Goal: Transaction & Acquisition: Purchase product/service

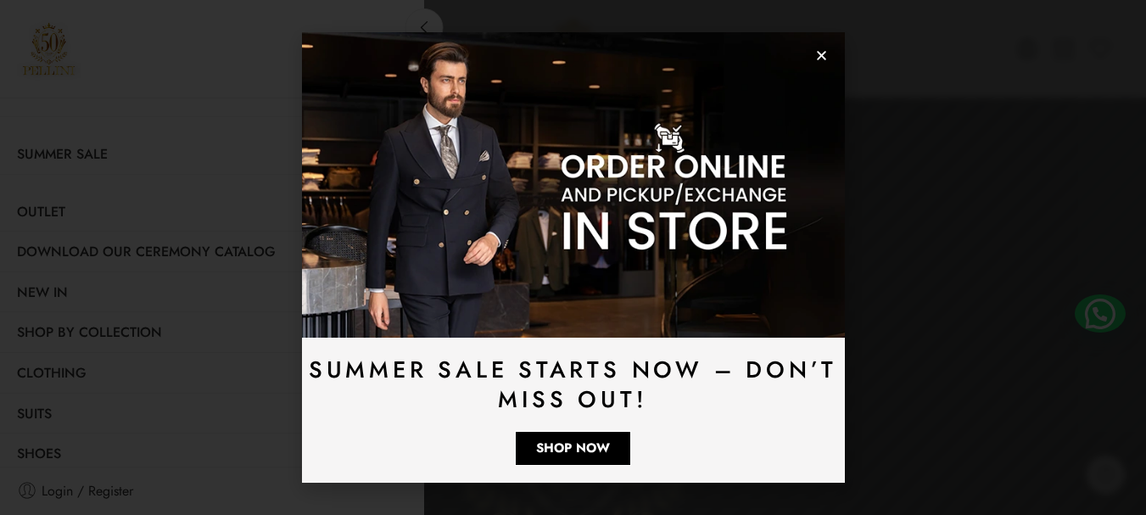
click at [823, 52] on icon "Close" at bounding box center [821, 55] width 13 height 13
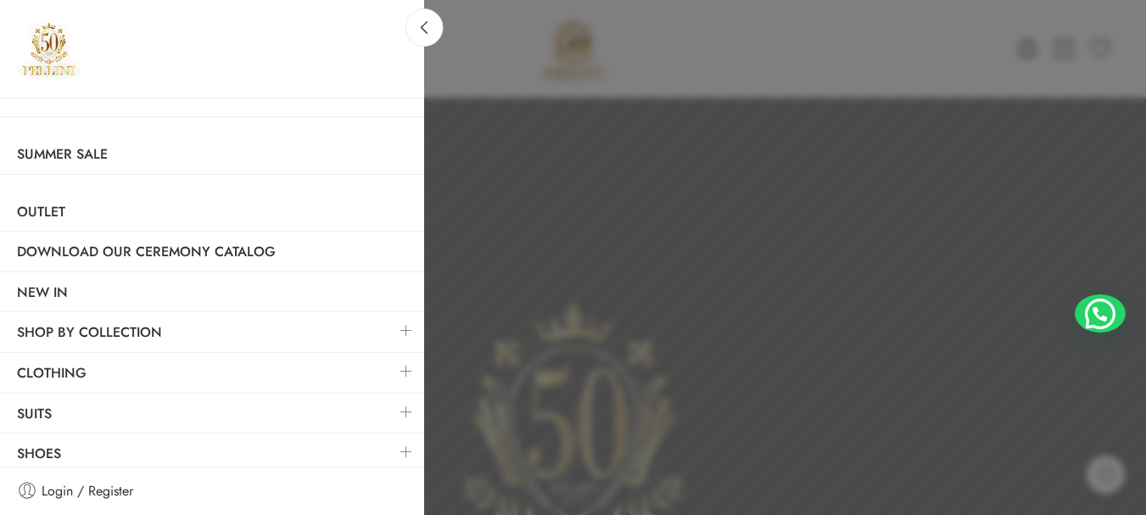
click at [393, 365] on link at bounding box center [406, 371] width 36 height 36
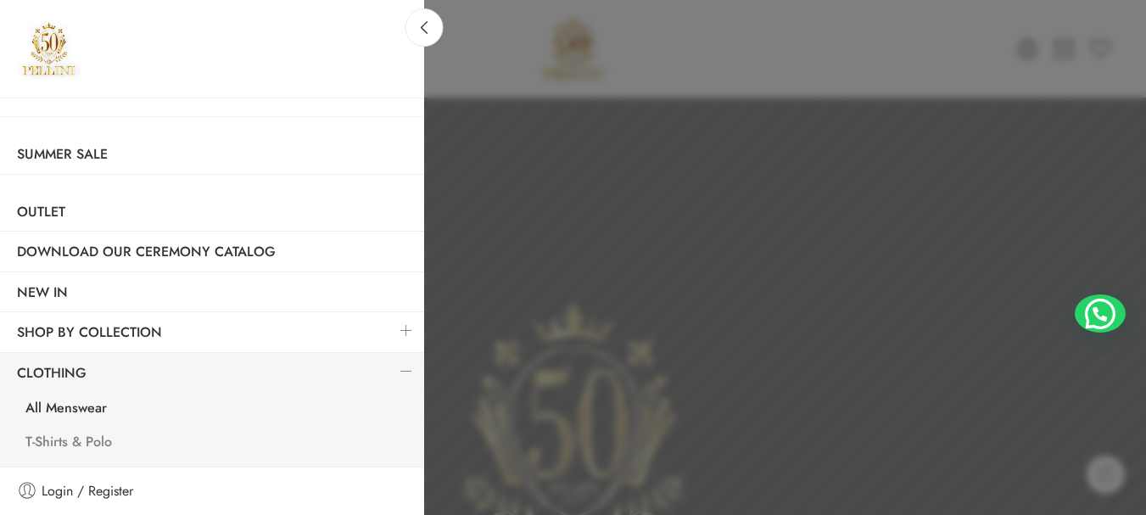
click at [95, 438] on link "T-Shirts & Polo" at bounding box center [216, 444] width 416 height 35
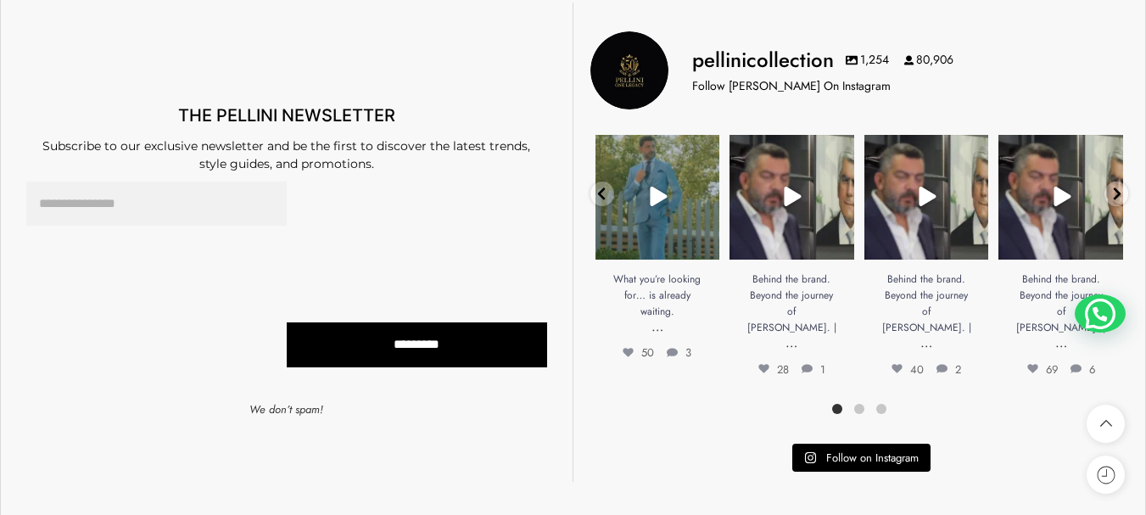
scroll to position [6786, 0]
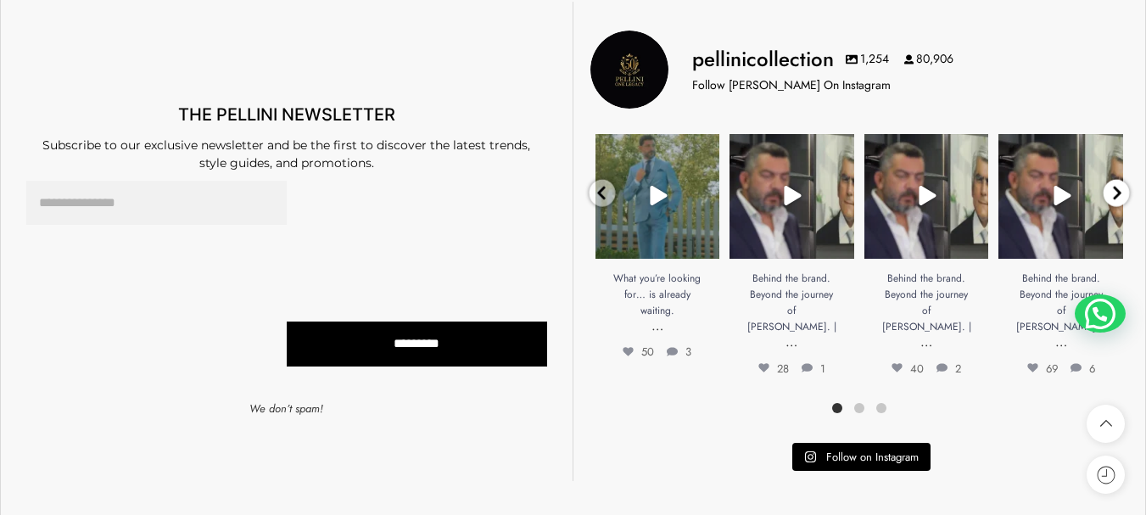
click at [1114, 190] on icon at bounding box center [1116, 192] width 13 height 15
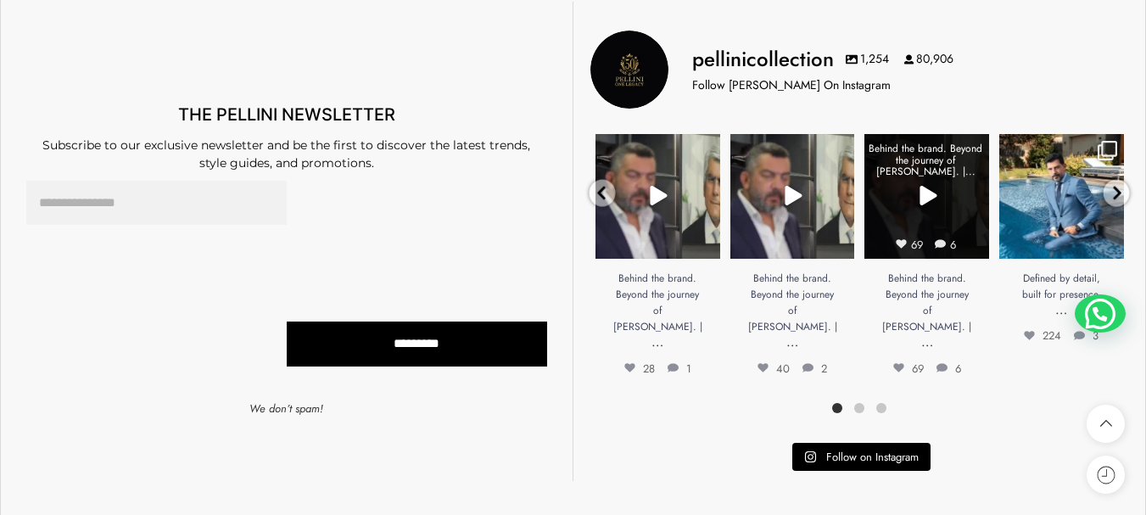
click at [923, 201] on icon "Play" at bounding box center [927, 196] width 17 height 20
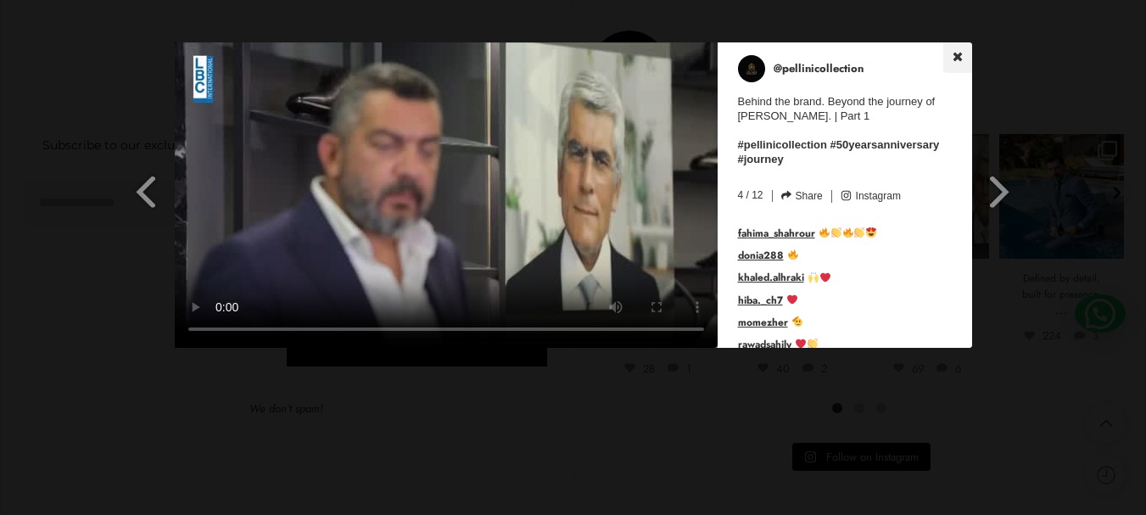
click at [953, 57] on icon at bounding box center [957, 56] width 9 height 9
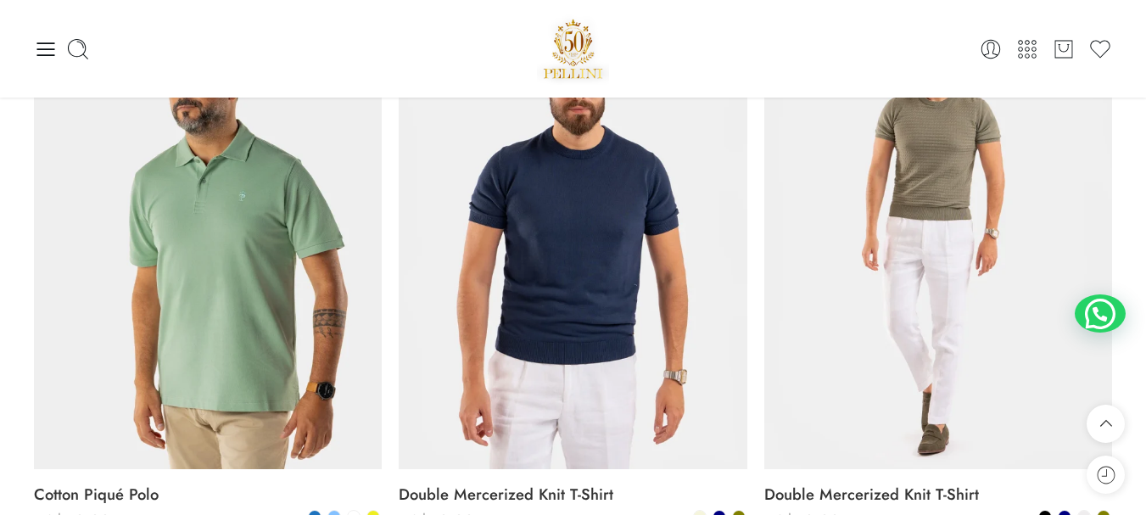
scroll to position [0, 0]
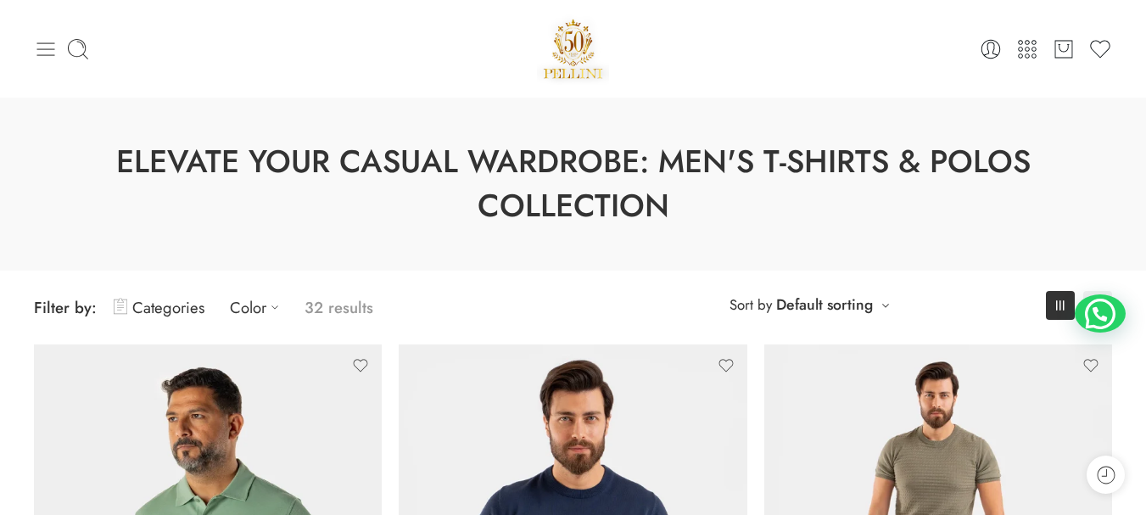
click at [49, 47] on icon at bounding box center [46, 49] width 24 height 24
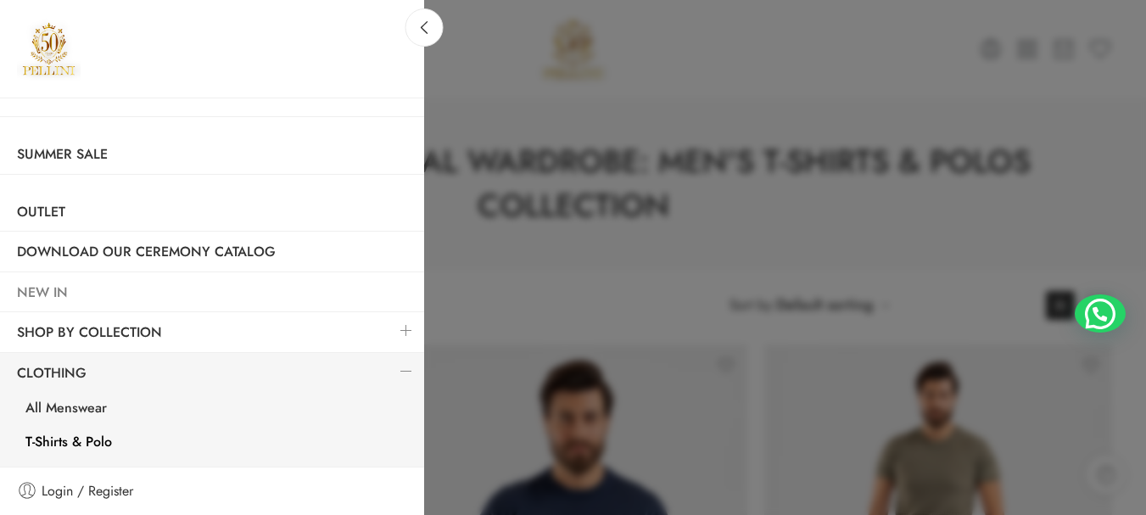
scroll to position [339, 0]
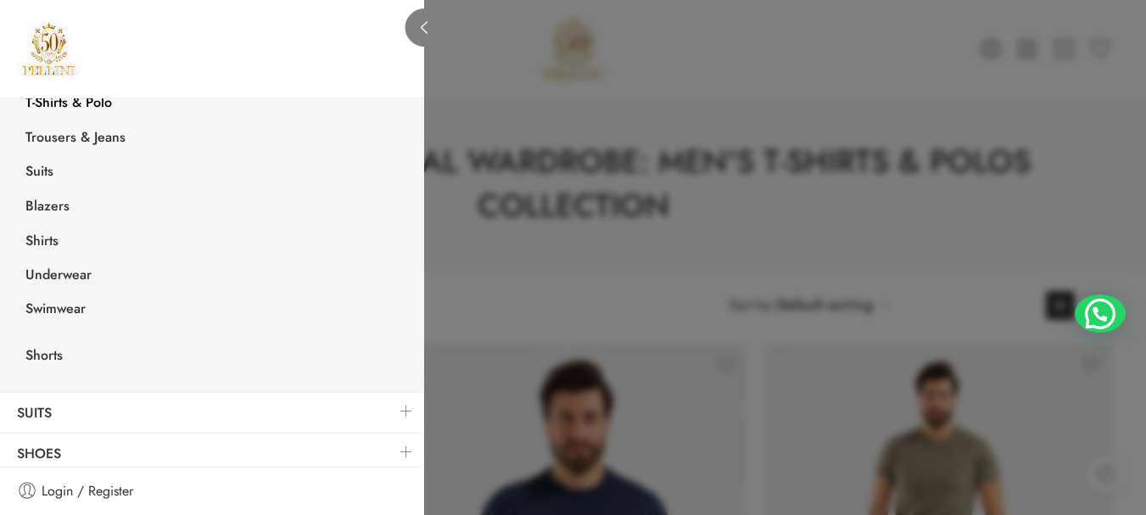
click at [420, 28] on icon at bounding box center [424, 27] width 13 height 13
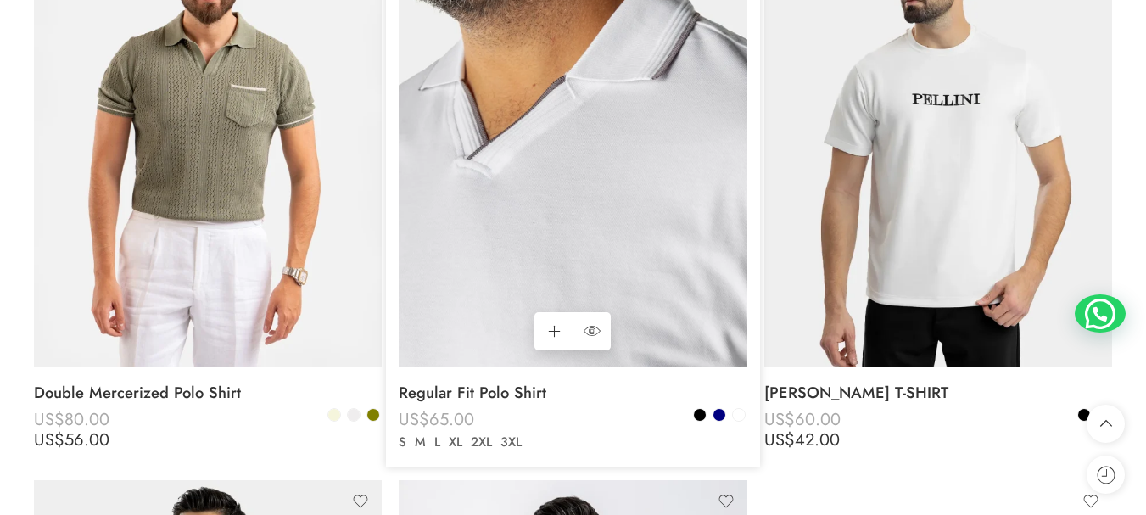
scroll to position [0, 0]
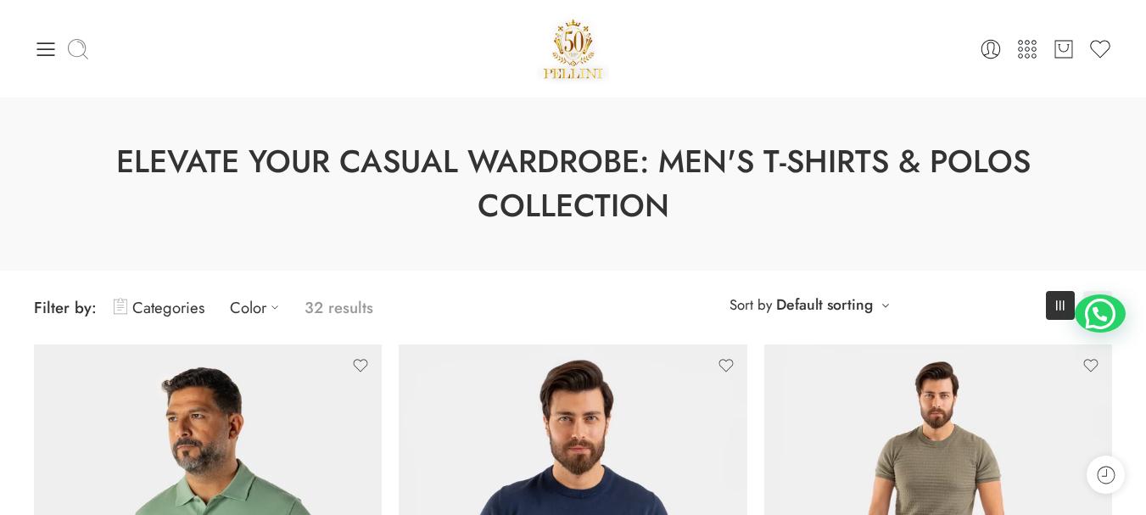
click at [74, 46] on icon at bounding box center [78, 49] width 24 height 24
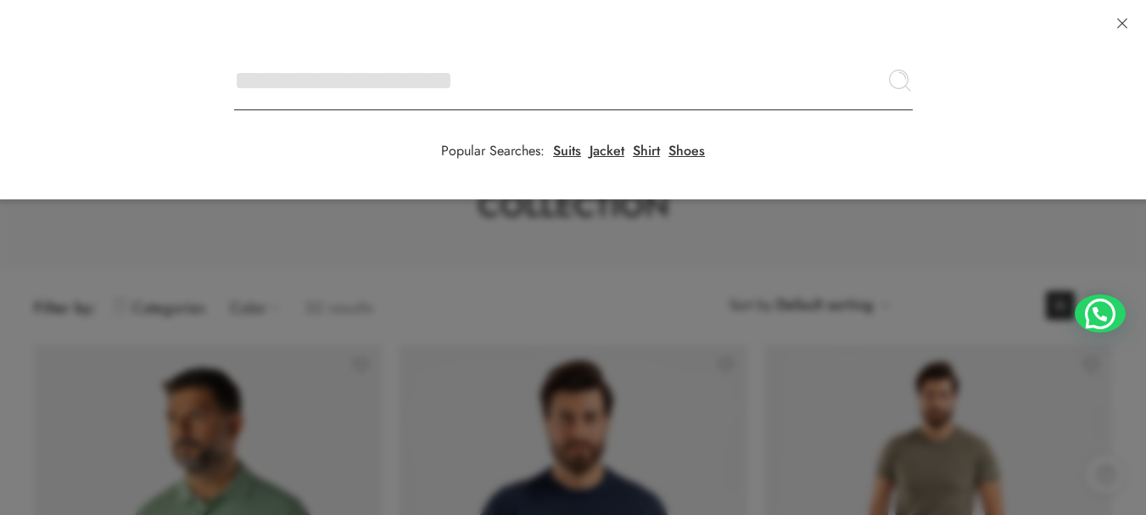
click at [234, 51] on input "Search here" at bounding box center [573, 80] width 679 height 59
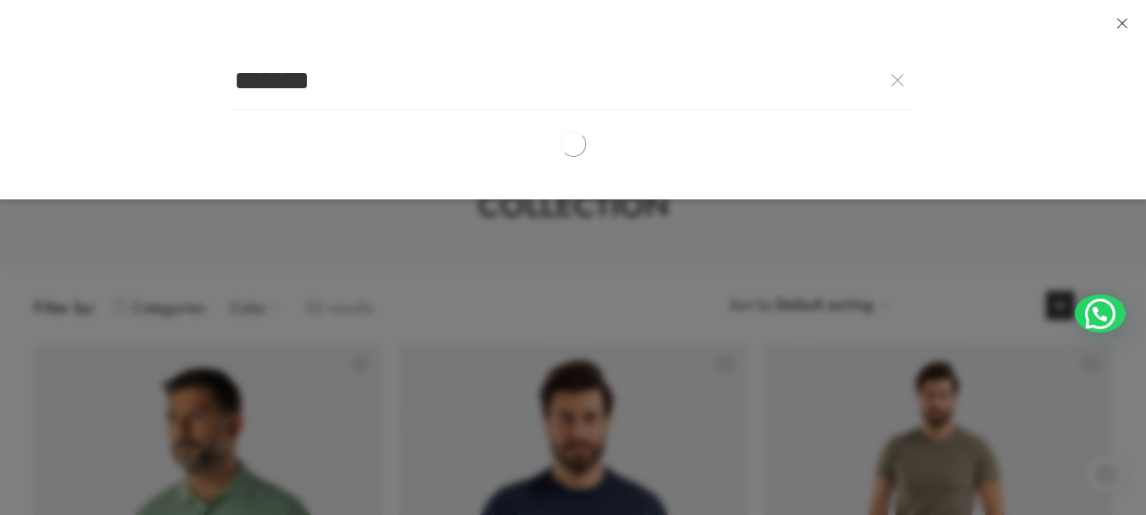
type input "*******"
click button "Search" at bounding box center [0, 0] width 0 height 0
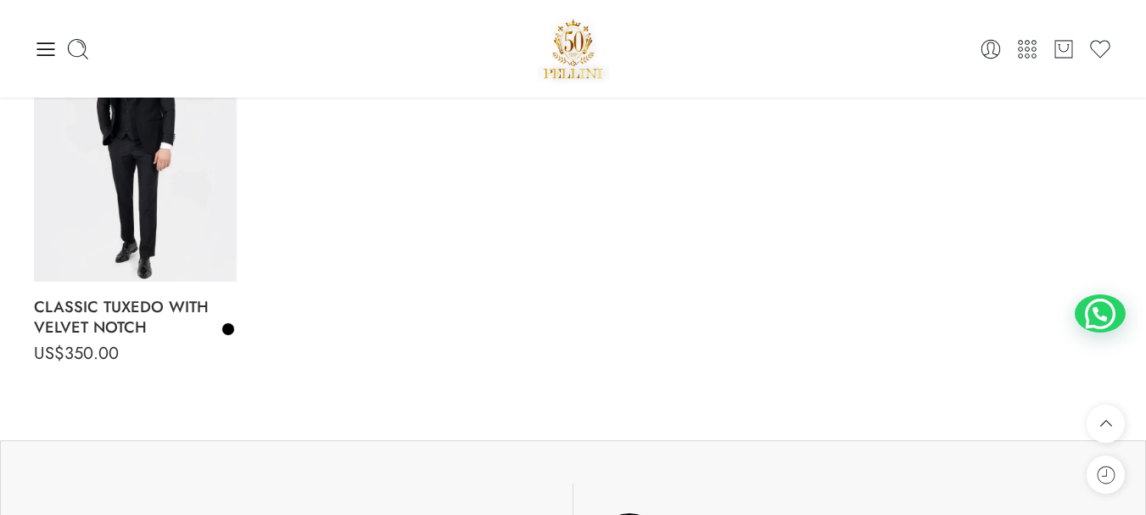
scroll to position [339, 0]
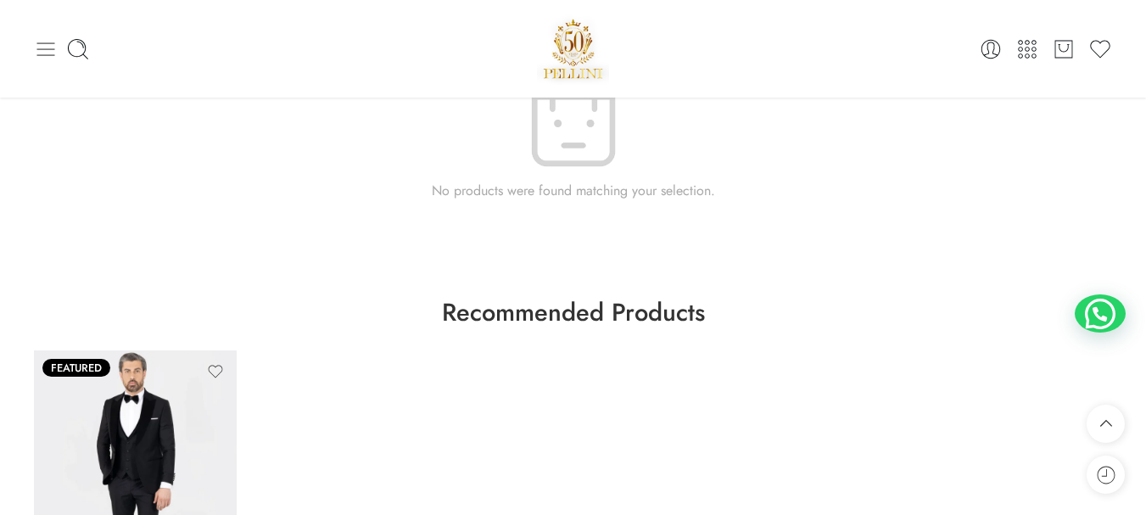
click at [44, 42] on icon at bounding box center [46, 49] width 24 height 24
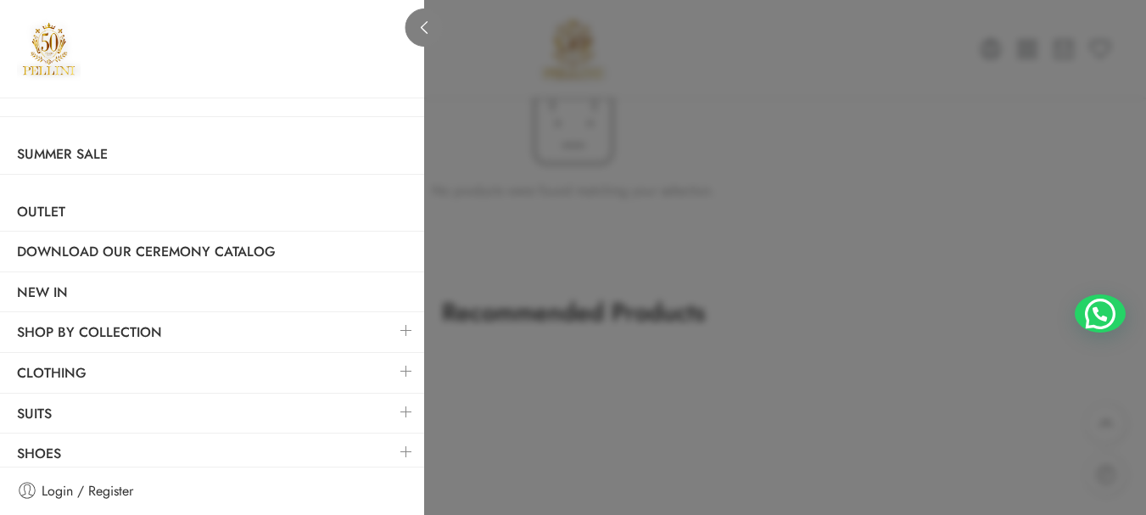
drag, startPoint x: 430, startPoint y: 16, endPoint x: 416, endPoint y: 24, distance: 15.6
click at [429, 16] on link at bounding box center [424, 27] width 38 height 38
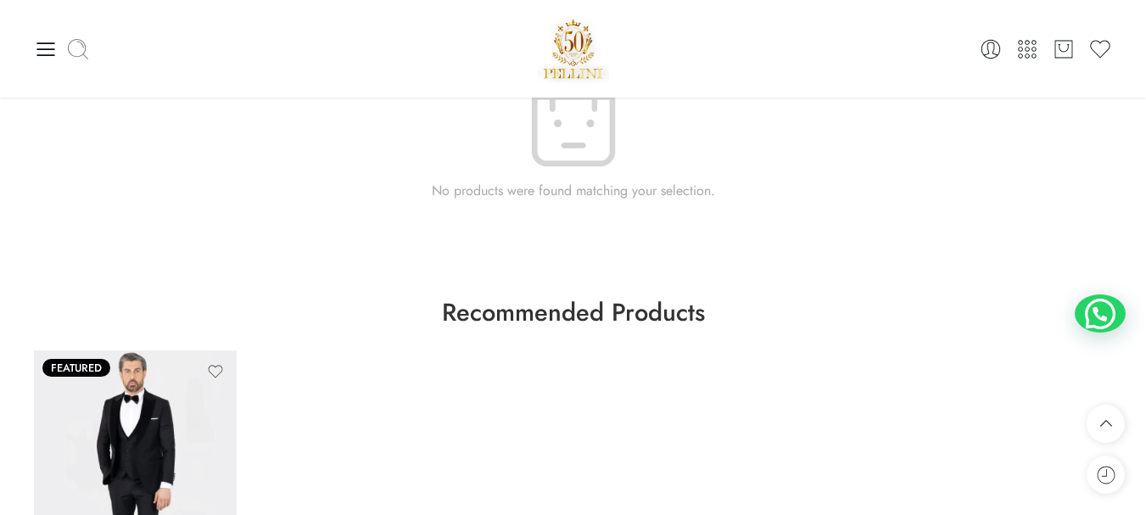
click at [68, 48] on icon at bounding box center [78, 49] width 24 height 24
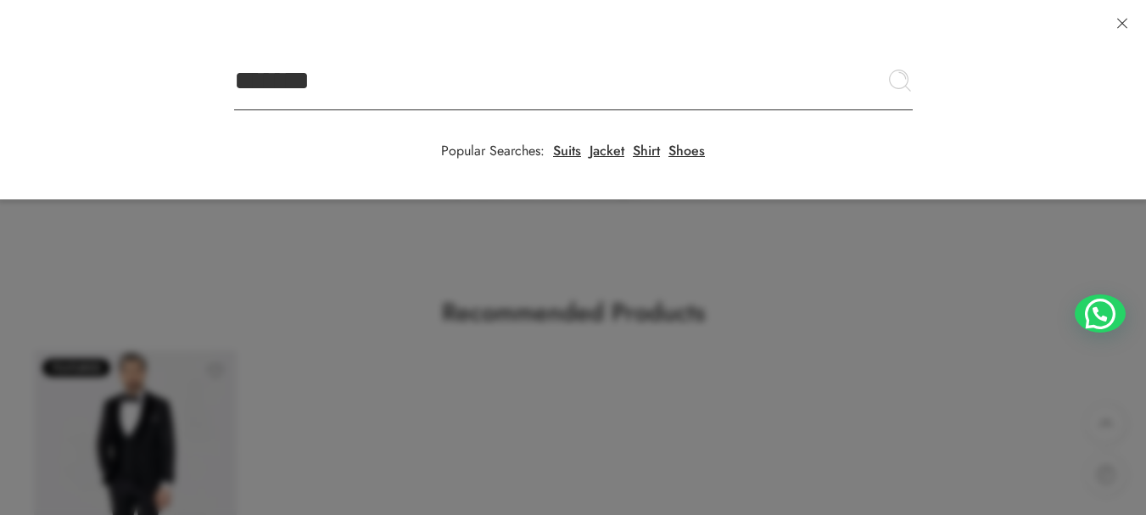
click at [234, 51] on input "*******" at bounding box center [573, 80] width 679 height 59
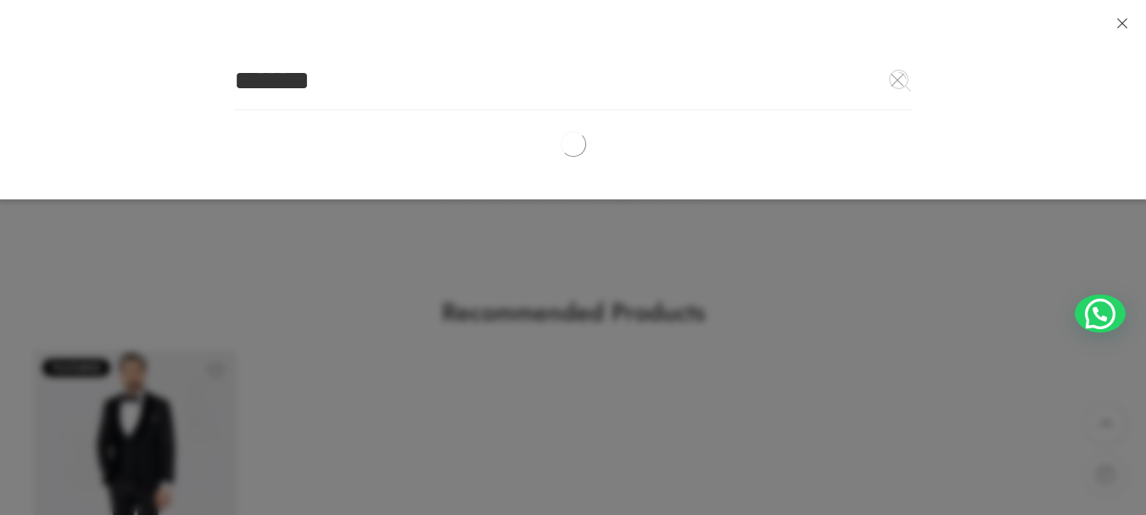
click at [362, 83] on input "*******" at bounding box center [573, 80] width 679 height 59
type input "*"
type input "******"
click button "Search" at bounding box center [0, 0] width 0 height 0
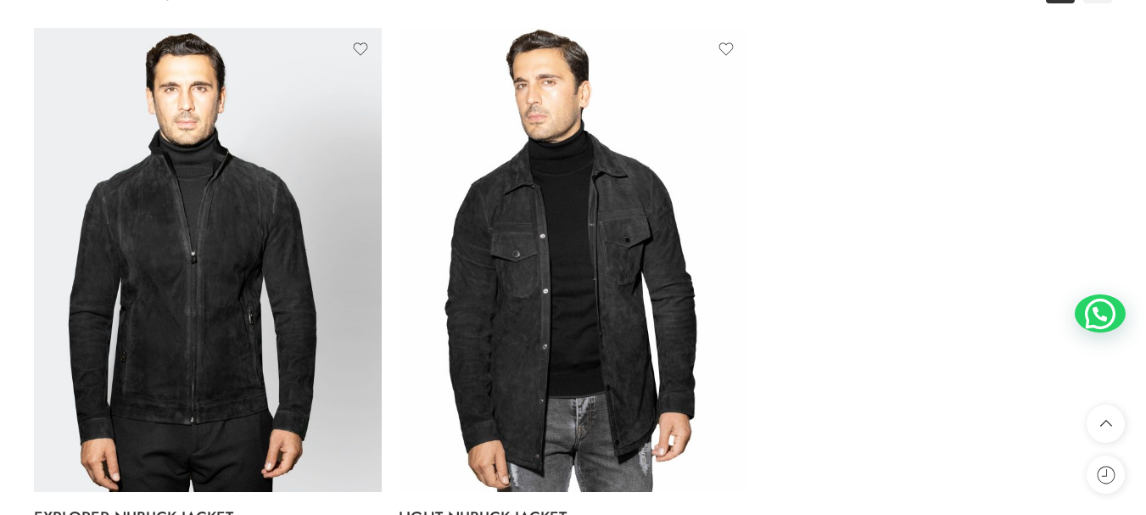
scroll to position [339, 0]
